Goal: Use online tool/utility: Use online tool/utility

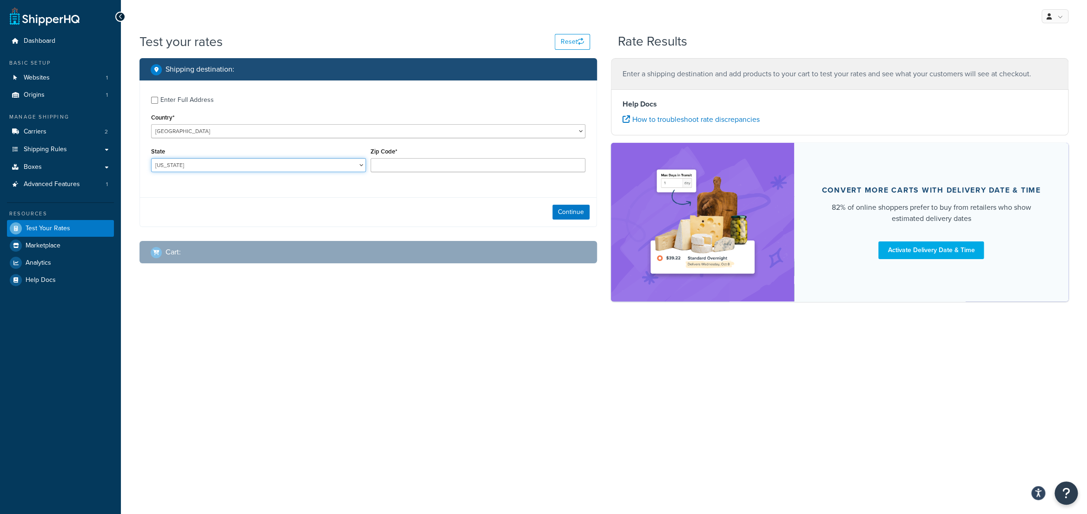
click at [151, 158] on select "[US_STATE] [US_STATE] [US_STATE] [US_STATE] [US_STATE] Armed Forces Americas Ar…" at bounding box center [258, 165] width 215 height 14
select select "[GEOGRAPHIC_DATA]"
click option "[US_STATE]" at bounding box center [0, 0] width 0 height 0
click at [421, 167] on input "Zip Code*" at bounding box center [477, 165] width 215 height 14
type input "78739"
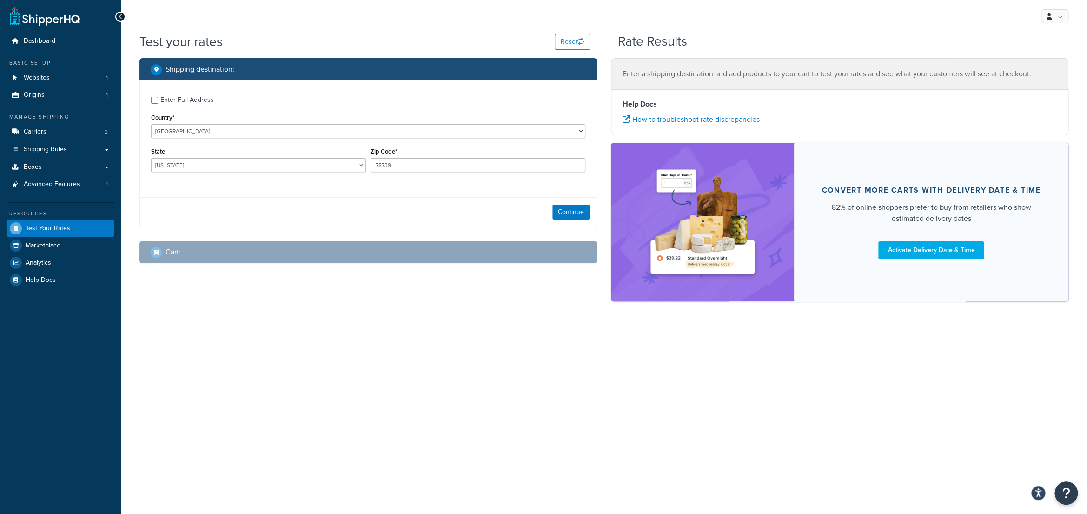
click at [516, 242] on div "Cart :" at bounding box center [367, 252] width 457 height 22
click at [600, 209] on div "Shipping destination : Enter Full Address Country* [GEOGRAPHIC_DATA] [GEOGRAPHI…" at bounding box center [367, 167] width 471 height 219
click at [595, 191] on div "Enter Full Address Country* [GEOGRAPHIC_DATA] [GEOGRAPHIC_DATA] [GEOGRAPHIC_DAT…" at bounding box center [367, 153] width 457 height 146
click at [565, 218] on button "Continue" at bounding box center [570, 212] width 37 height 15
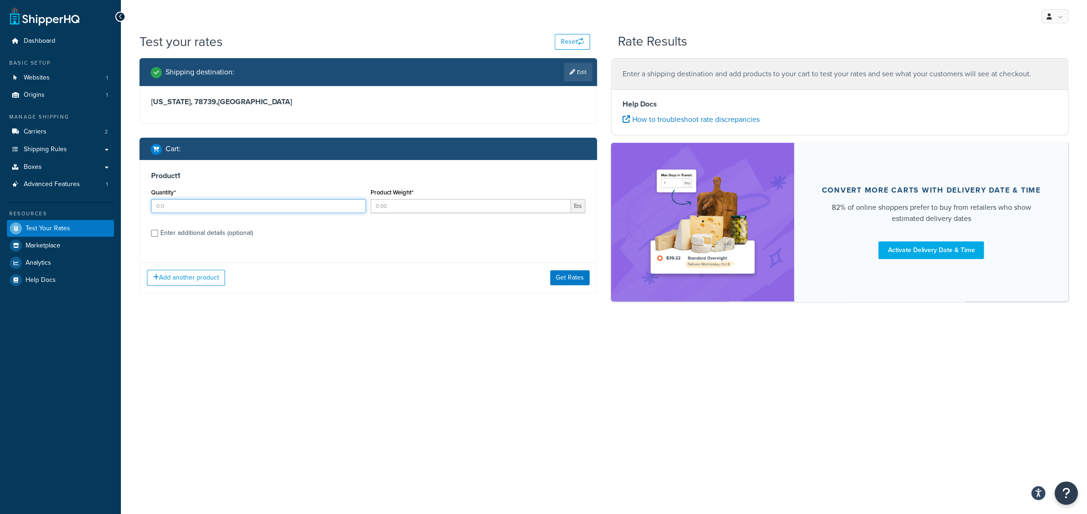
click at [218, 207] on input "Quantity*" at bounding box center [258, 206] width 215 height 14
type input "1"
type input "5"
drag, startPoint x: 562, startPoint y: 283, endPoint x: 570, endPoint y: 282, distance: 8.0
click at [564, 283] on button "Get Rates" at bounding box center [570, 277] width 40 height 15
